Goal: Information Seeking & Learning: Stay updated

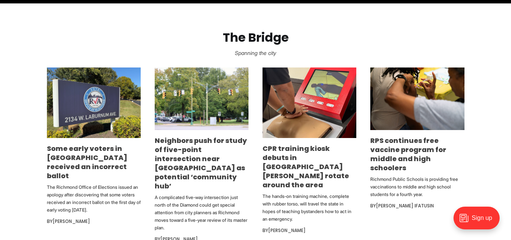
scroll to position [414, 0]
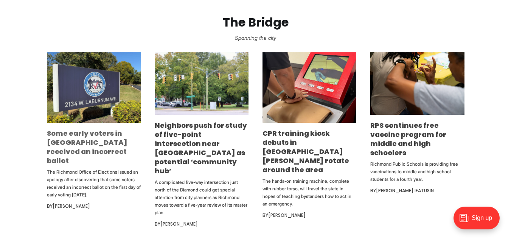
click at [97, 139] on link "Some early voters in [GEOGRAPHIC_DATA] received an incorrect ballot" at bounding box center [87, 146] width 81 height 37
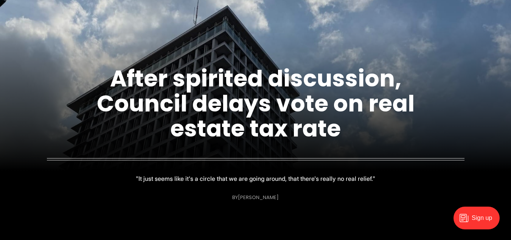
scroll to position [61, 0]
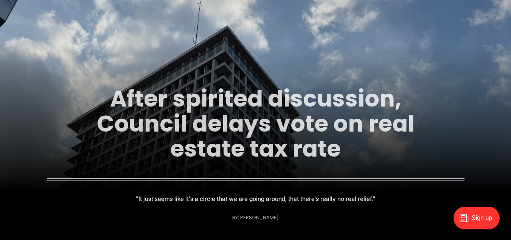
click at [325, 120] on link "After spirited discussion, Council delays vote on real estate tax rate" at bounding box center [256, 124] width 318 height 82
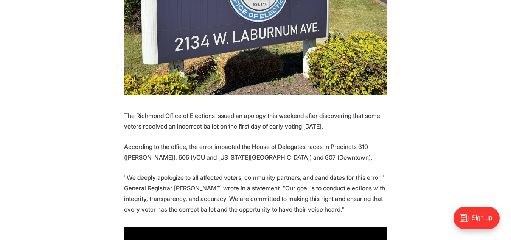
scroll to position [298, 0]
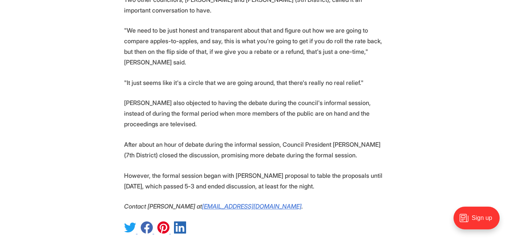
scroll to position [954, 0]
